Goal: Transaction & Acquisition: Download file/media

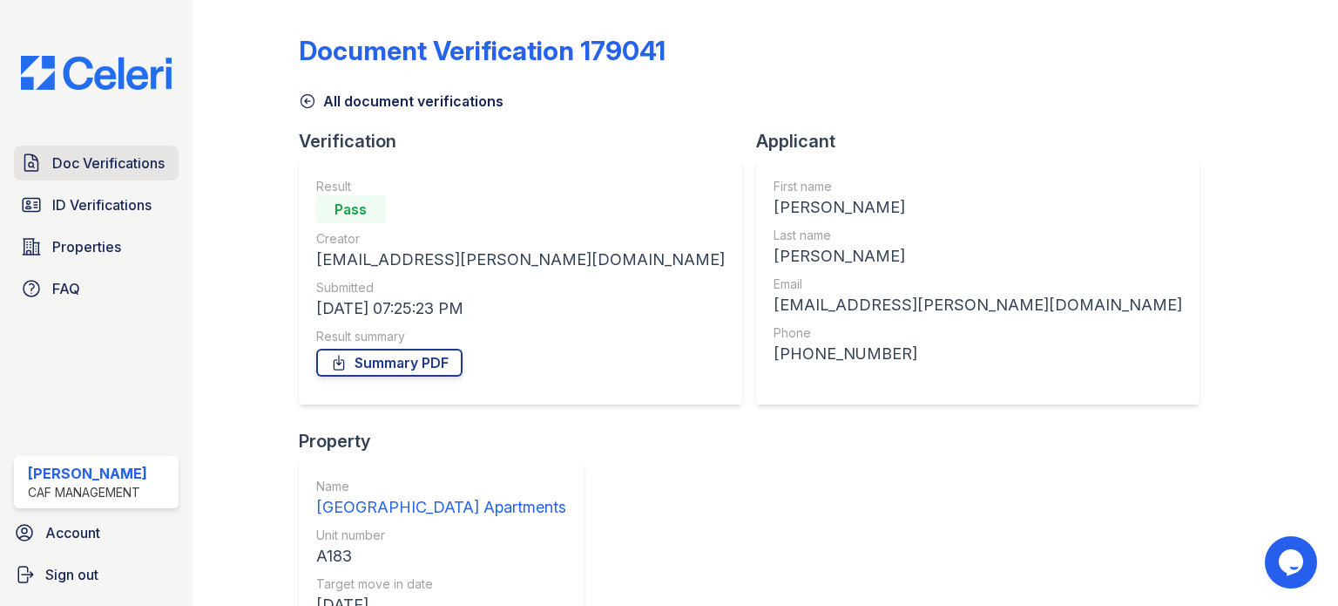
click at [88, 160] on span "Doc Verifications" at bounding box center [108, 162] width 112 height 21
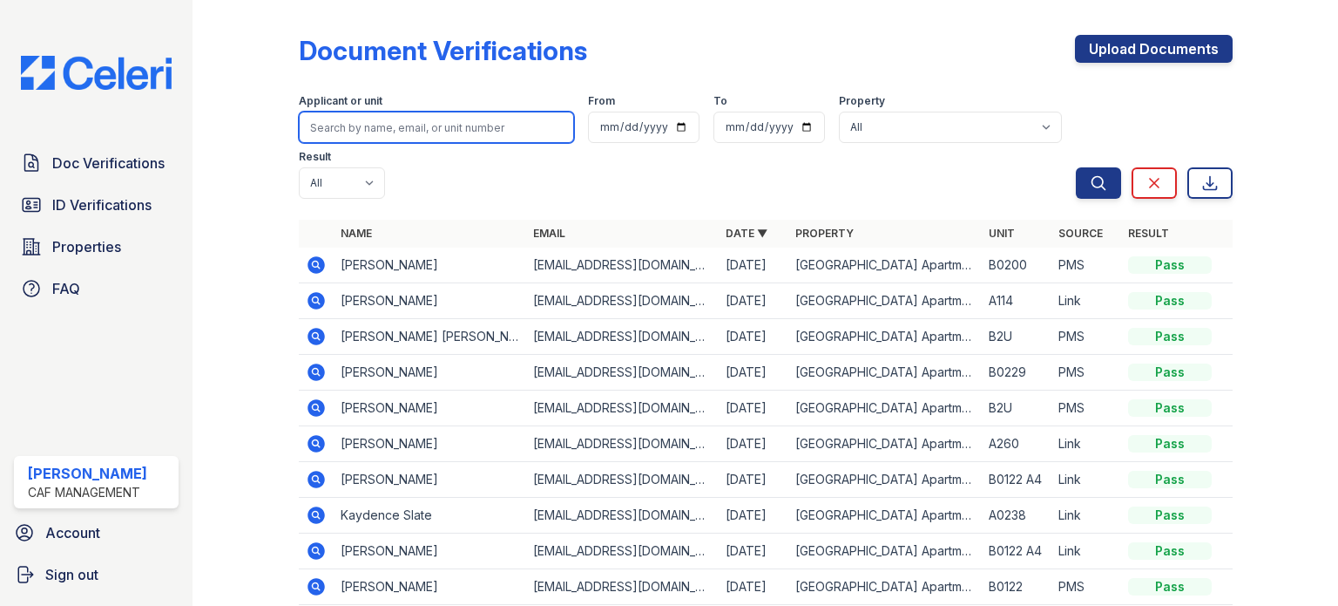
click at [485, 126] on input "search" at bounding box center [436, 127] width 275 height 31
type input "[PERSON_NAME]"
click at [1076, 167] on button "Search" at bounding box center [1098, 182] width 45 height 31
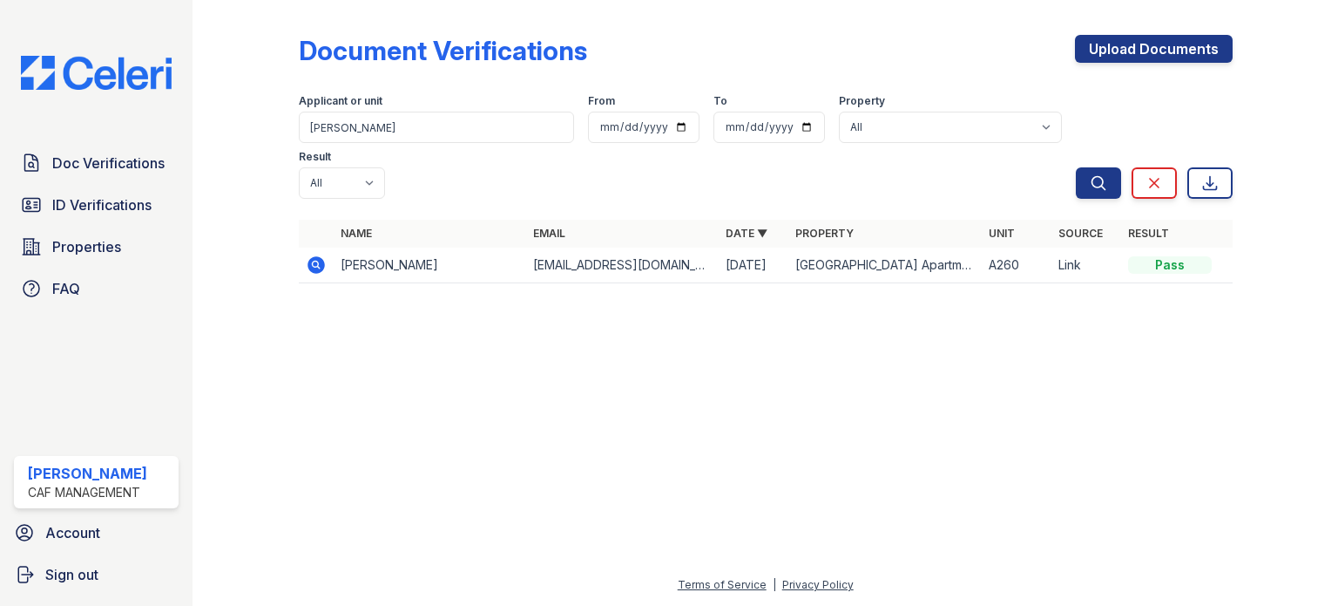
click at [320, 254] on icon at bounding box center [316, 264] width 21 height 21
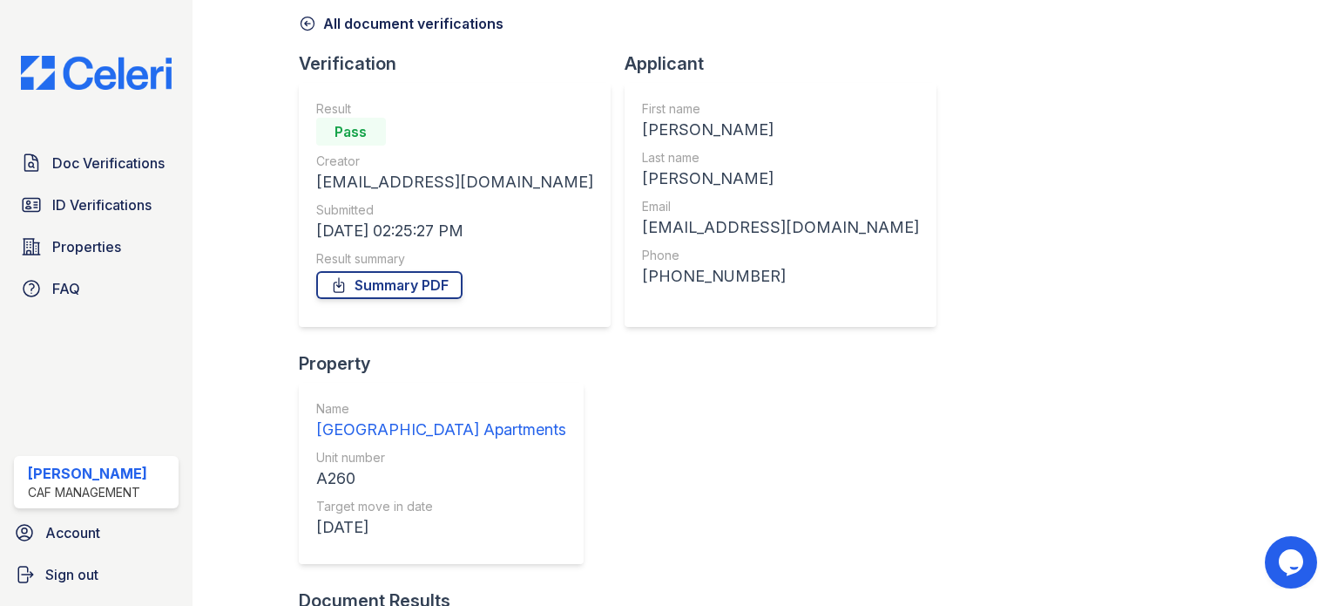
scroll to position [171, 0]
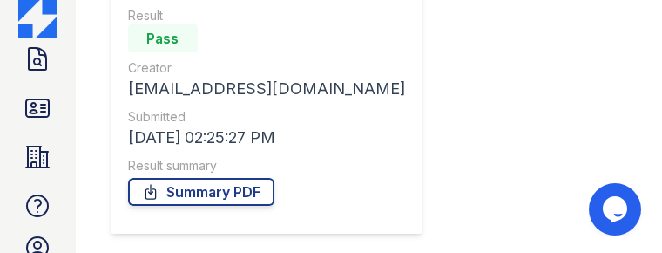
scroll to position [0, 0]
